Goal: Task Accomplishment & Management: Manage account settings

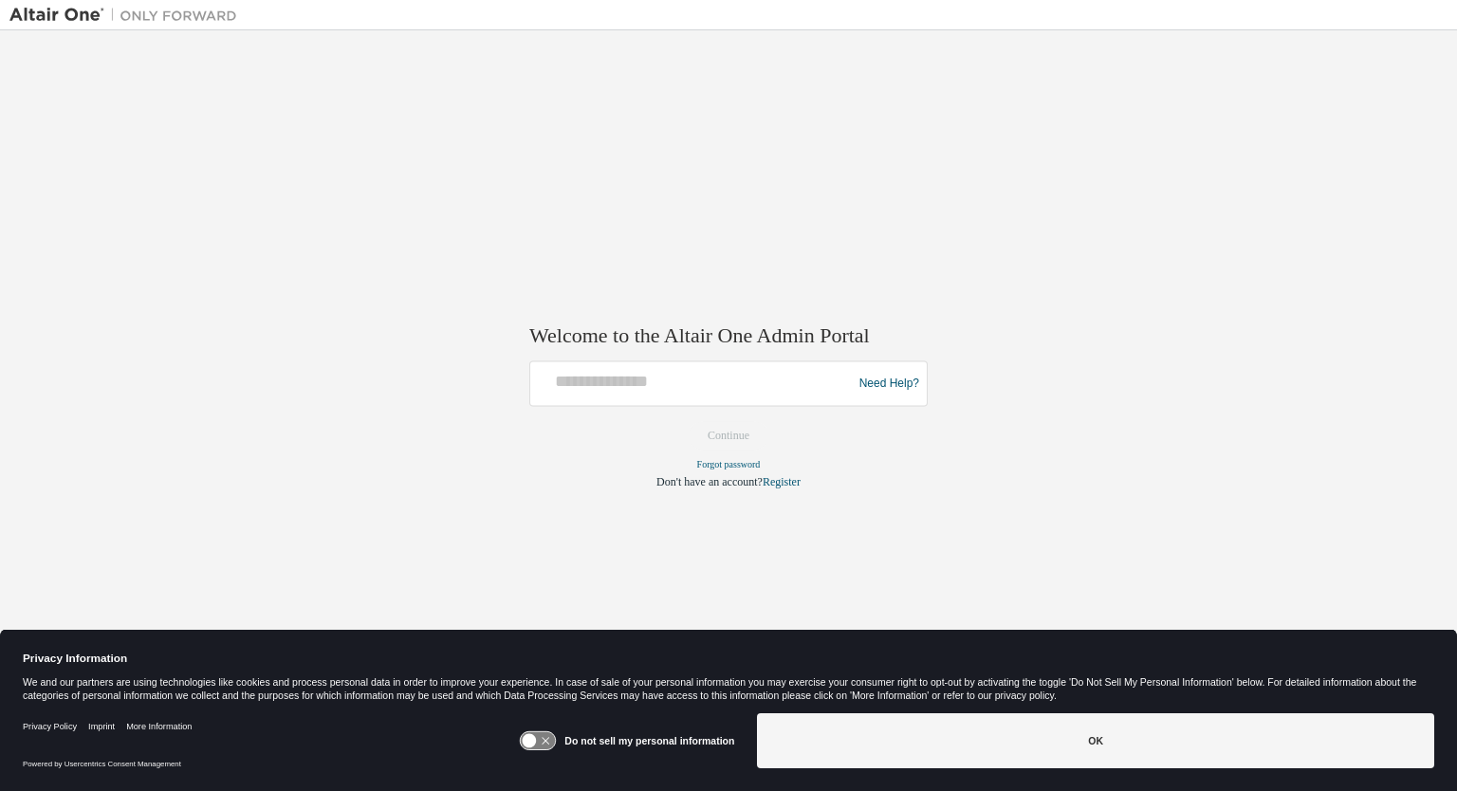
click at [583, 394] on div at bounding box center [694, 384] width 312 height 36
click at [592, 371] on input "text" at bounding box center [694, 380] width 312 height 28
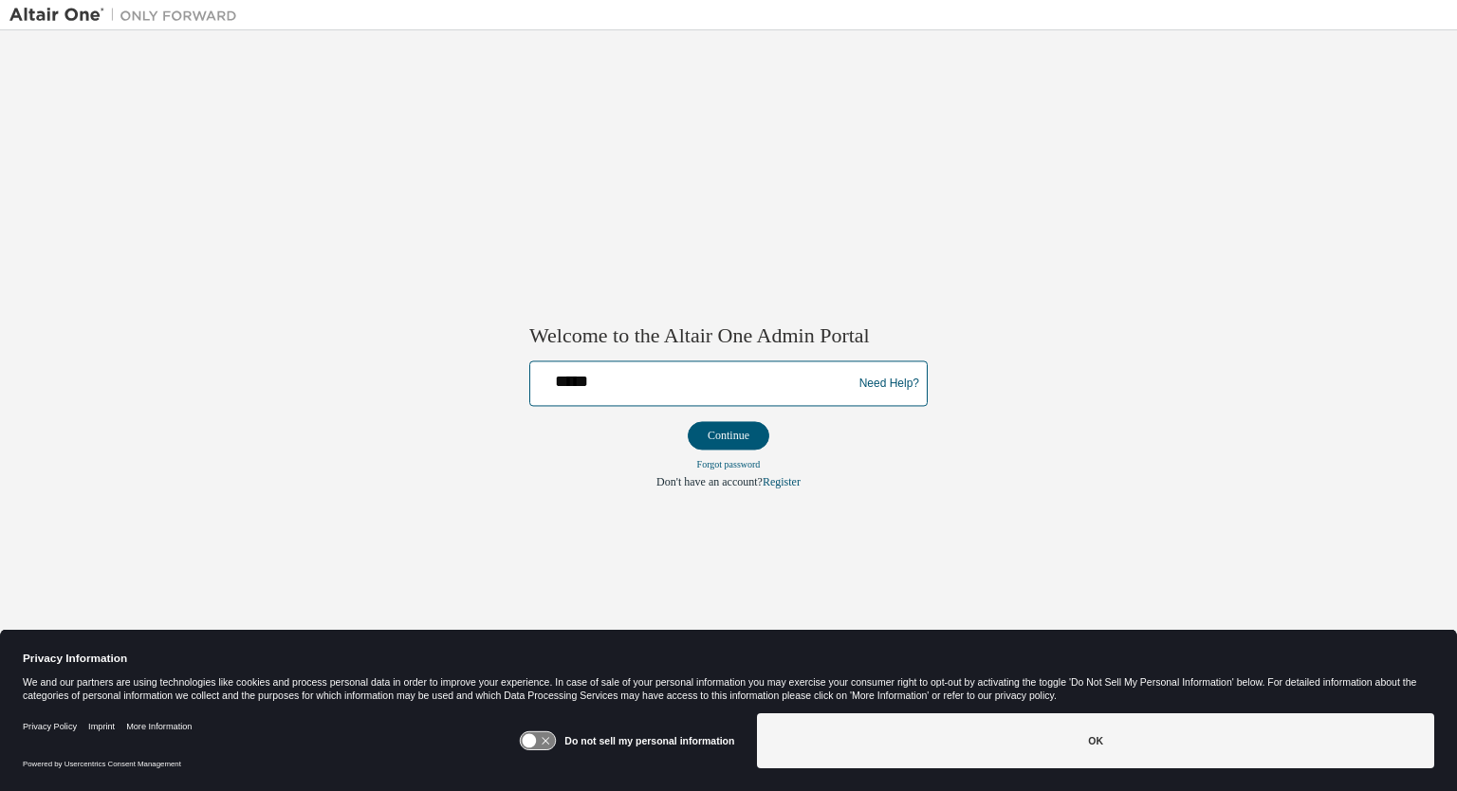
type input "**********"
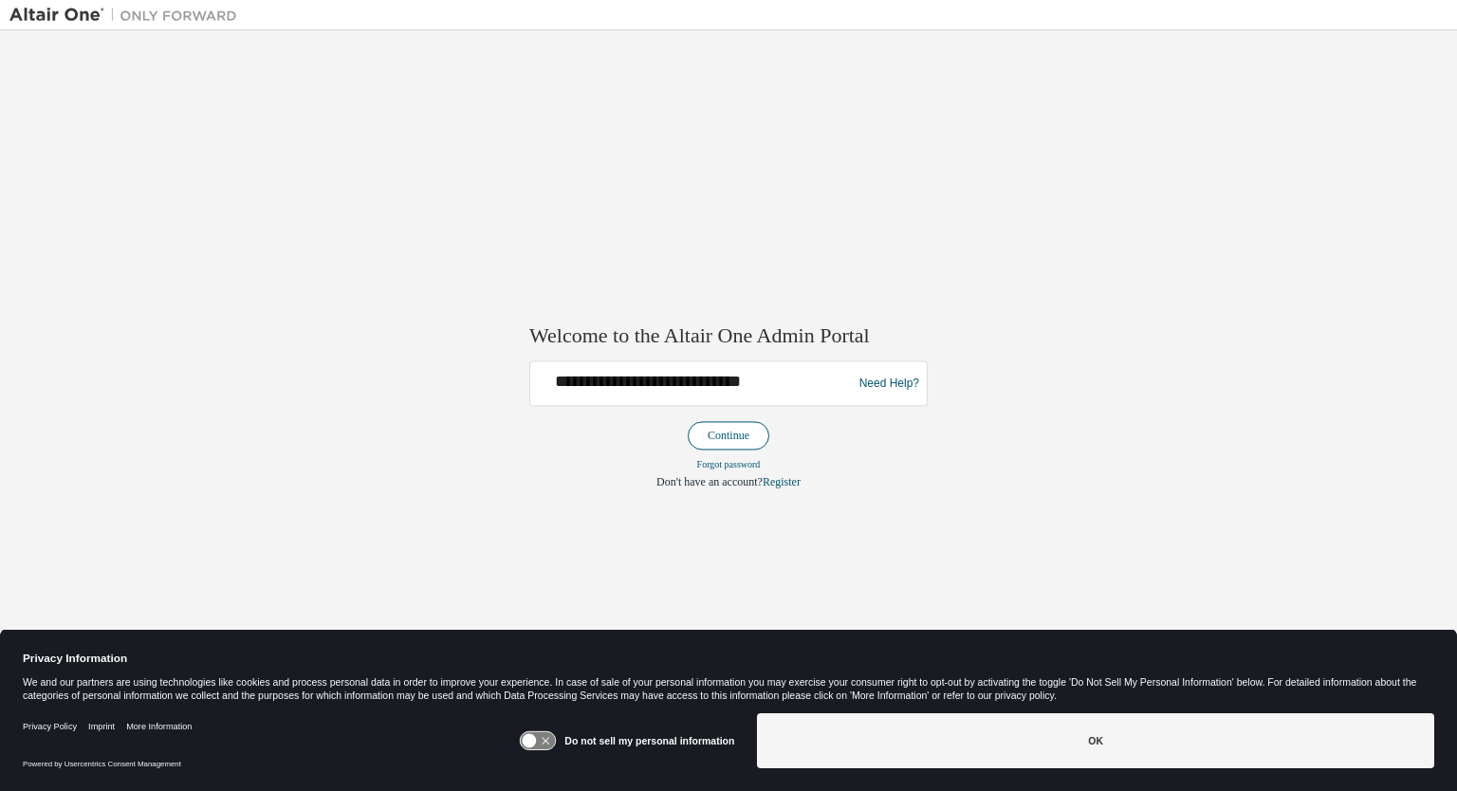
click at [697, 430] on button "Continue" at bounding box center [729, 436] width 82 height 28
